Goal: Information Seeking & Learning: Learn about a topic

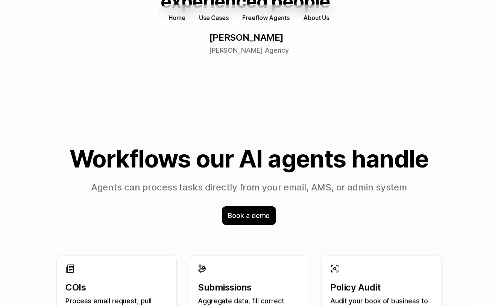
scroll to position [564, 0]
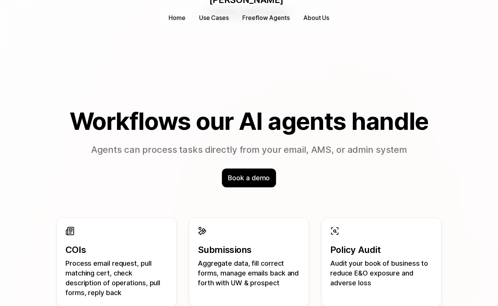
drag, startPoint x: 70, startPoint y: 120, endPoint x: 387, endPoint y: 160, distance: 320.0
click at [387, 160] on div "Workflows our AI agents handle Agents can process tasks directly from your emai…" at bounding box center [248, 147] width 433 height 79
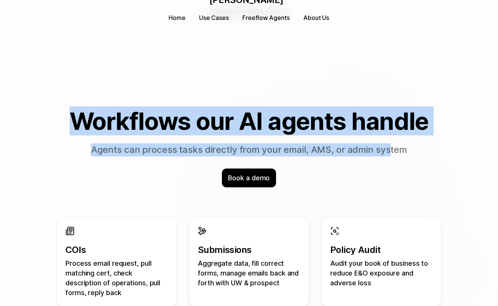
click at [419, 155] on p "Agents can process tasks directly from your email, AMS, or admin system" at bounding box center [248, 149] width 433 height 13
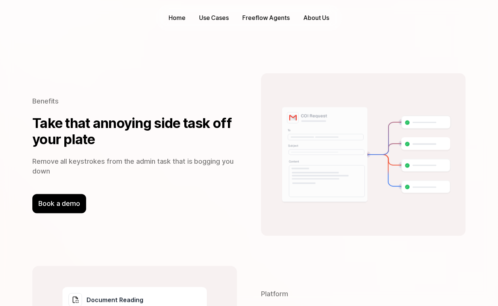
scroll to position [1166, 0]
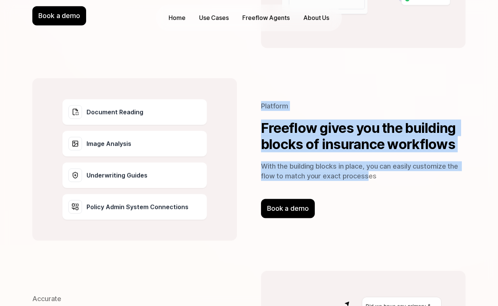
drag, startPoint x: 256, startPoint y: 108, endPoint x: 373, endPoint y: 182, distance: 138.3
click at [373, 182] on div "Document Reading Image Analysis Underwriting Guides Policy Admin System Connect…" at bounding box center [249, 159] width 482 height 193
click at [377, 181] on p "With the building blocks in place, you can easily customize the flow to match y…" at bounding box center [363, 171] width 205 height 20
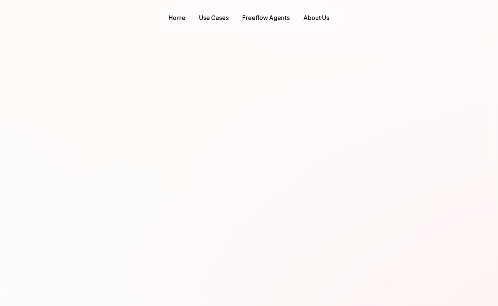
scroll to position [0, 0]
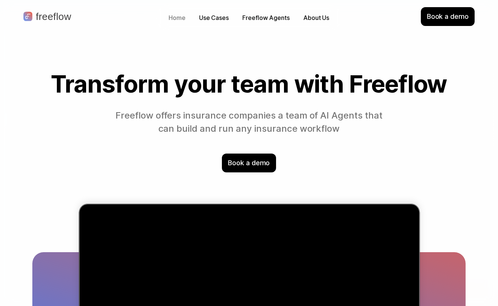
click at [181, 19] on p "Home" at bounding box center [177, 18] width 17 height 9
click at [204, 18] on p "Use Cases" at bounding box center [214, 18] width 30 height 9
click at [316, 19] on p "About Us" at bounding box center [316, 18] width 26 height 9
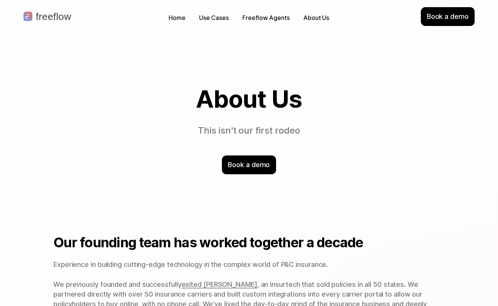
scroll to position [37, 0]
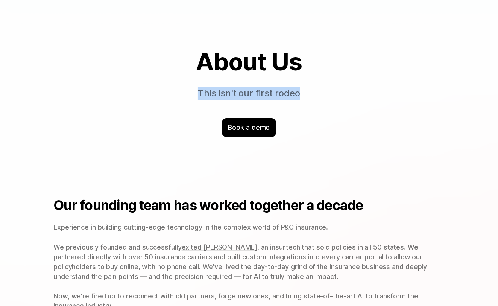
drag, startPoint x: 193, startPoint y: 93, endPoint x: 363, endPoint y: 101, distance: 170.3
click at [363, 101] on div "About Us This isn't our first rodeo Book a demo" at bounding box center [249, 92] width 482 height 149
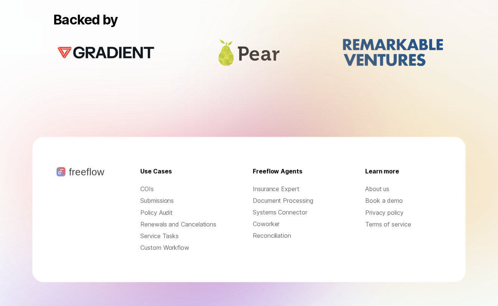
scroll to position [0, 0]
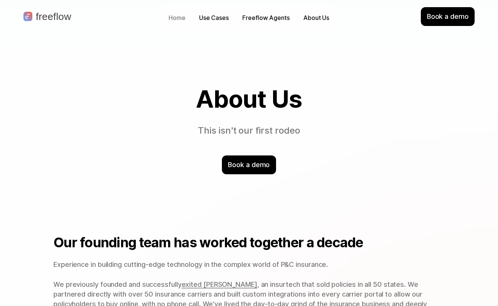
click at [183, 19] on p "Home" at bounding box center [177, 18] width 17 height 9
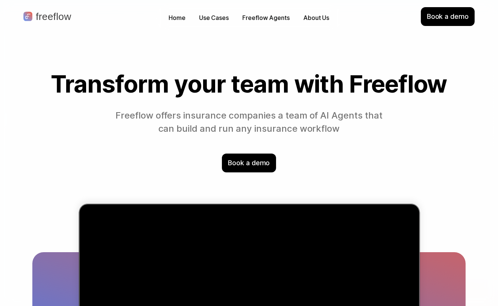
drag, startPoint x: 128, startPoint y: 110, endPoint x: 183, endPoint y: 126, distance: 57.9
click at [183, 126] on p "Freeflow offers insurance companies a team of AI Agents that can build and run …" at bounding box center [249, 122] width 274 height 26
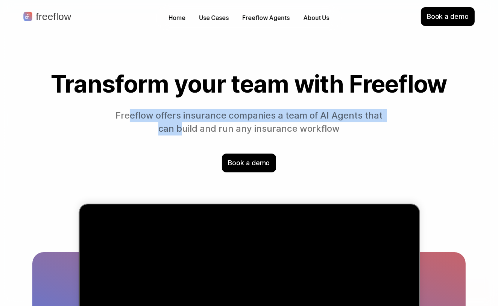
click at [183, 126] on p "Freeflow offers insurance companies a team of AI Agents that can build and run …" at bounding box center [249, 122] width 274 height 26
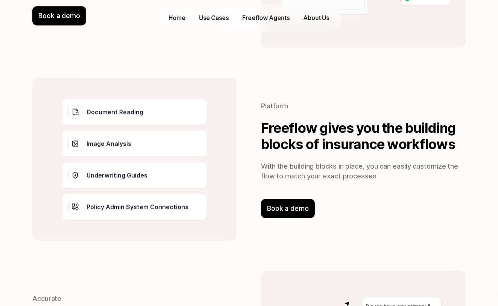
scroll to position [1204, 0]
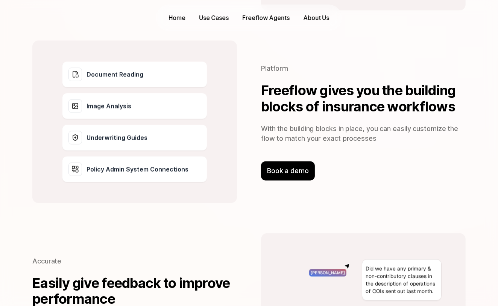
drag, startPoint x: 197, startPoint y: 172, endPoint x: 34, endPoint y: 81, distance: 186.3
click at [34, 81] on div "Document Reading Image Analysis Underwriting Guides Policy Admin System Connect…" at bounding box center [134, 122] width 205 height 163
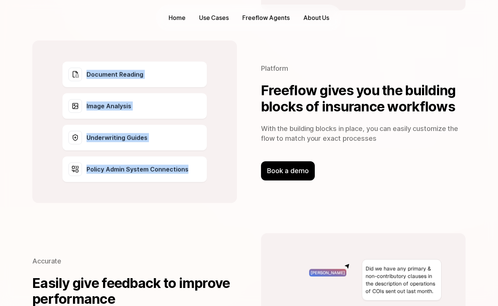
click at [51, 75] on div "Document Reading Image Analysis Underwriting Guides Policy Admin System Connect…" at bounding box center [134, 122] width 205 height 163
drag, startPoint x: 52, startPoint y: 72, endPoint x: 223, endPoint y: 194, distance: 209.6
click at [223, 194] on div "Document Reading Image Analysis Underwriting Guides Policy Admin System Connect…" at bounding box center [134, 122] width 205 height 163
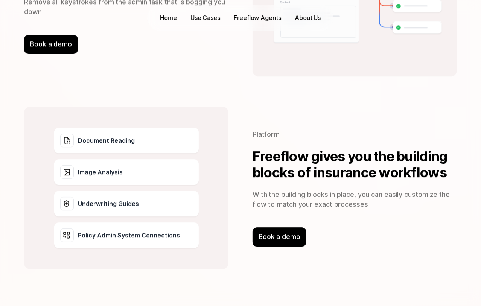
scroll to position [1063, 0]
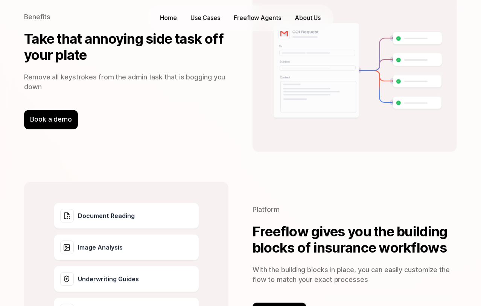
drag, startPoint x: 202, startPoint y: 100, endPoint x: 300, endPoint y: 13, distance: 131.4
click at [204, 97] on div "Benefits Take that annoying side task off your plate Remove all keystrokes from…" at bounding box center [126, 70] width 204 height 163
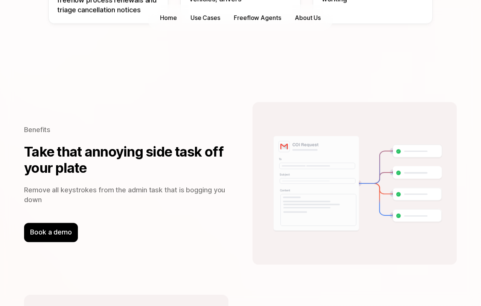
scroll to position [0, 0]
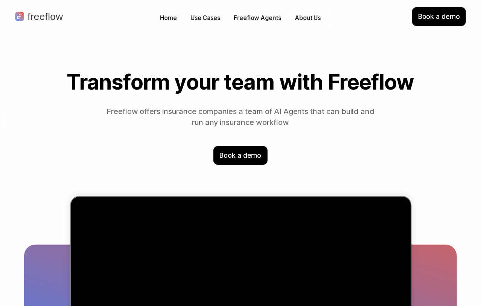
click at [205, 20] on p "Use Cases" at bounding box center [205, 18] width 30 height 9
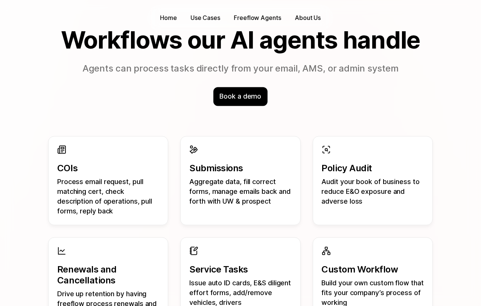
drag, startPoint x: 217, startPoint y: 0, endPoint x: 326, endPoint y: 95, distance: 144.8
click at [326, 95] on div "Book a demo" at bounding box center [240, 96] width 433 height 19
